Goal: Information Seeking & Learning: Find specific fact

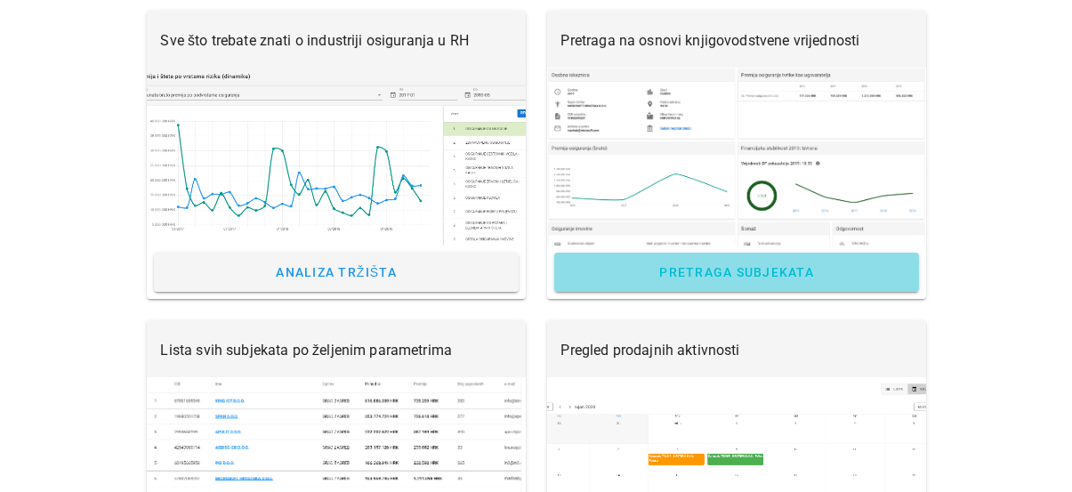
click at [719, 269] on span "Pretraga subjekata" at bounding box center [737, 272] width 156 height 14
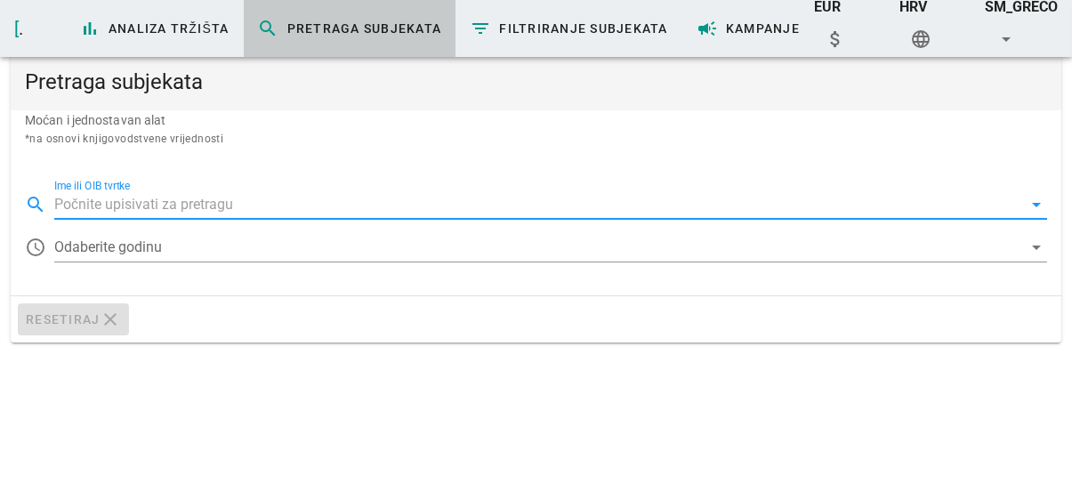
click at [207, 198] on input "Ime ili OIB tvrtke" at bounding box center [538, 204] width 968 height 28
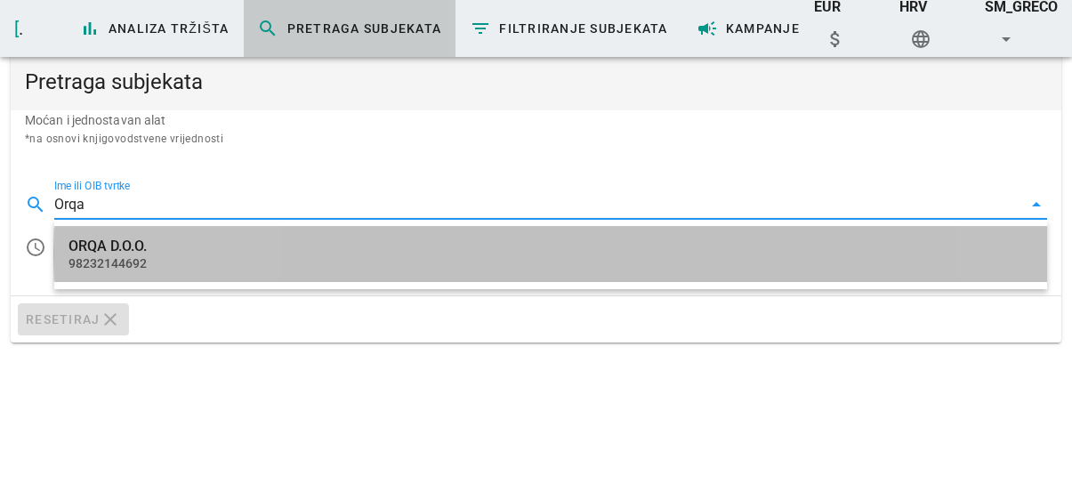
click at [151, 255] on div "ORQA D.O.O. 98232144692" at bounding box center [551, 254] width 965 height 55
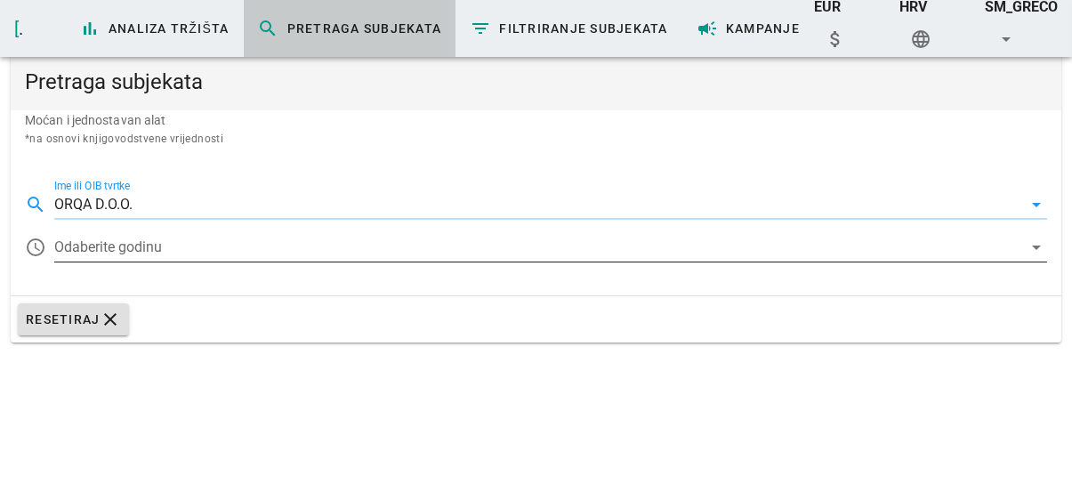
type input "ORQA D.O.O."
click at [149, 252] on div at bounding box center [538, 247] width 968 height 28
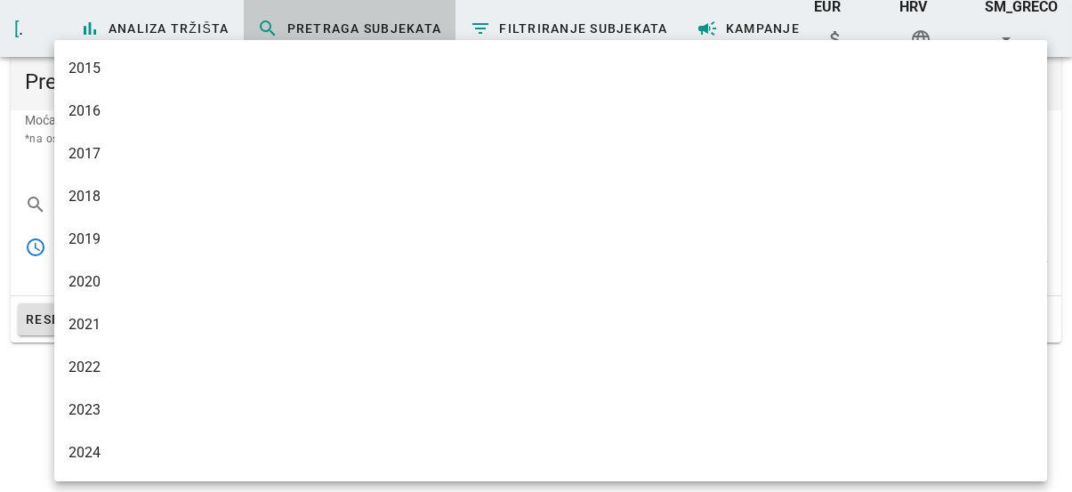
drag, startPoint x: 112, startPoint y: 457, endPoint x: 89, endPoint y: 431, distance: 34.7
click at [109, 454] on div "2024" at bounding box center [551, 452] width 965 height 17
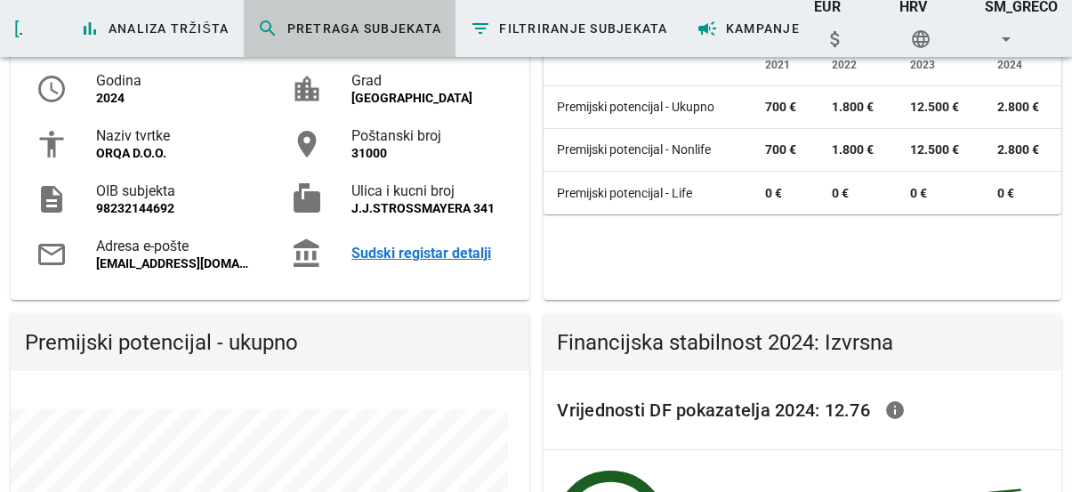
scroll to position [267, 0]
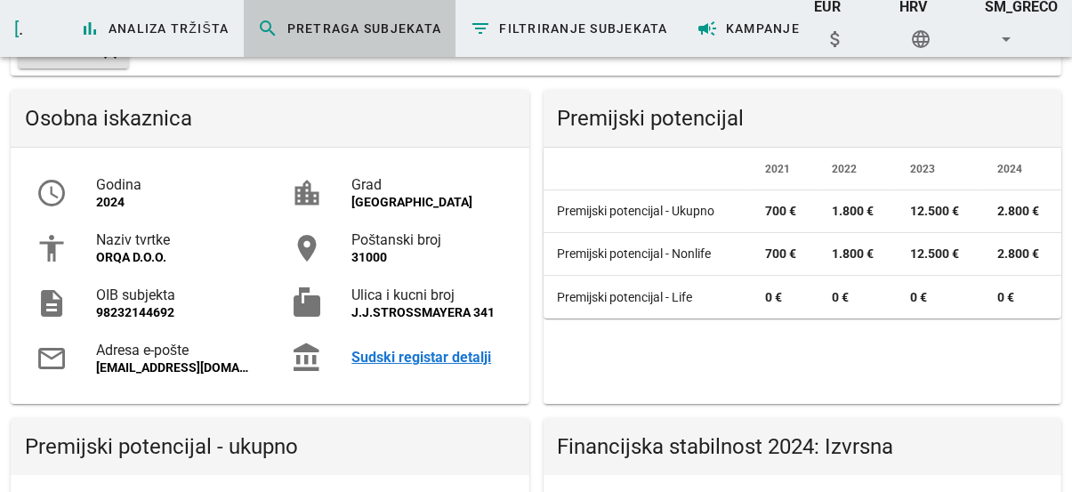
click at [438, 354] on div "Sudski registar detalji" at bounding box center [428, 357] width 152 height 17
